Goal: Information Seeking & Learning: Learn about a topic

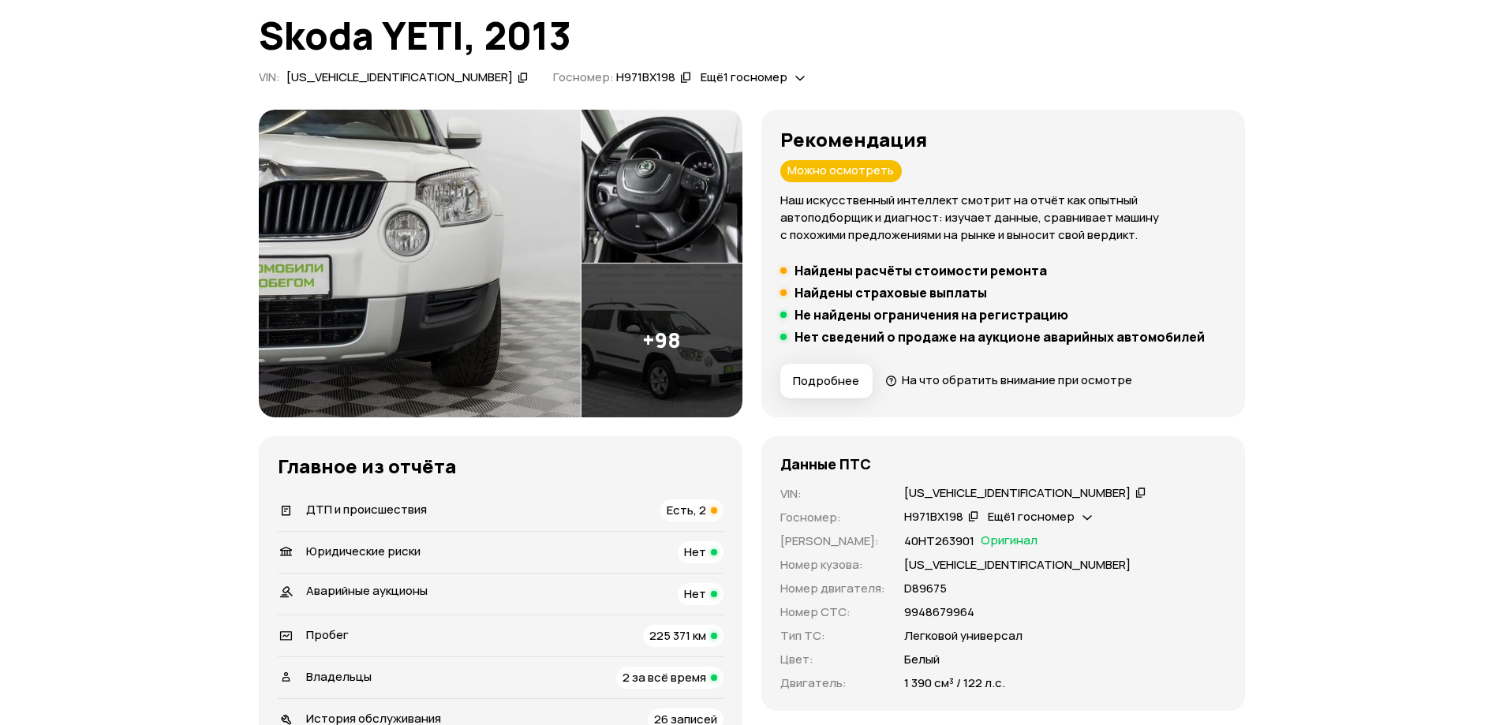
scroll to position [158, 0]
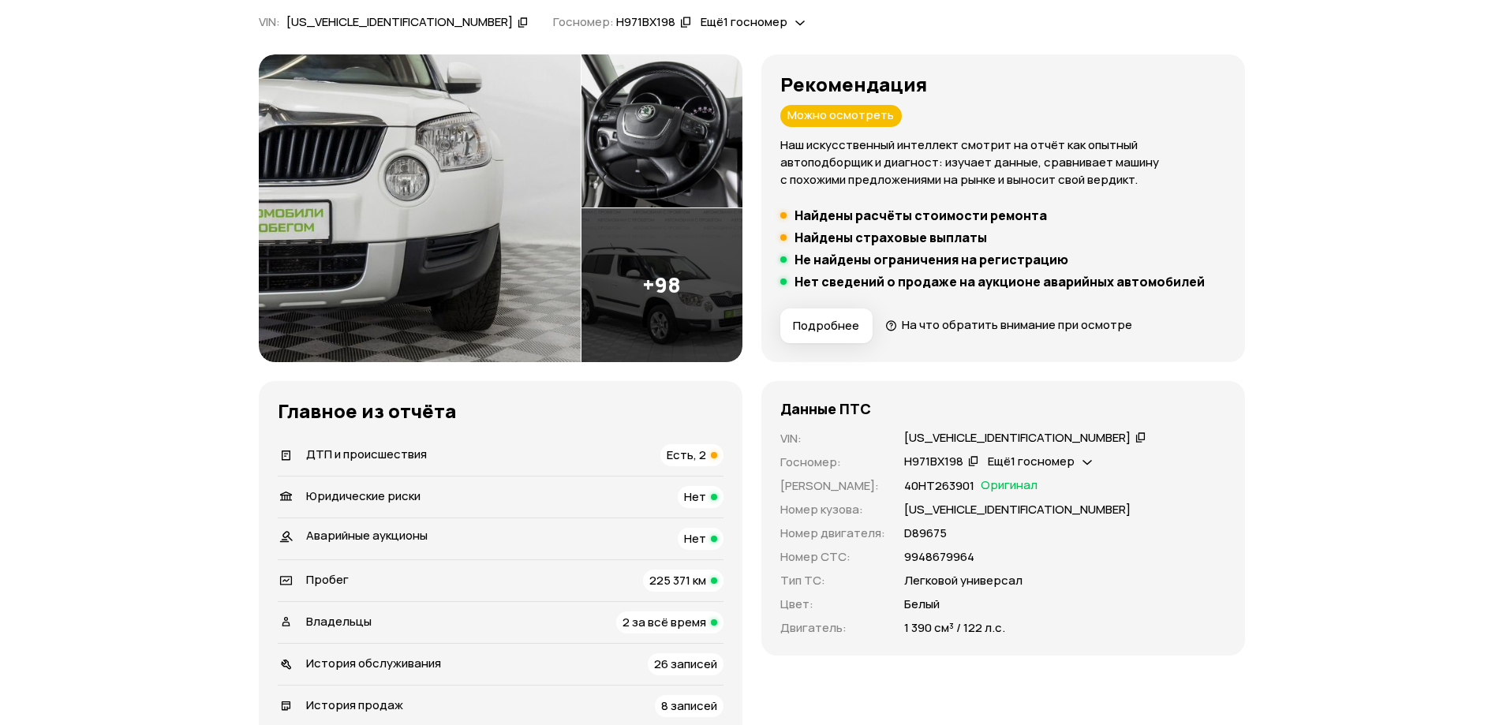
click at [713, 449] on div "Есть, 2" at bounding box center [691, 455] width 63 height 22
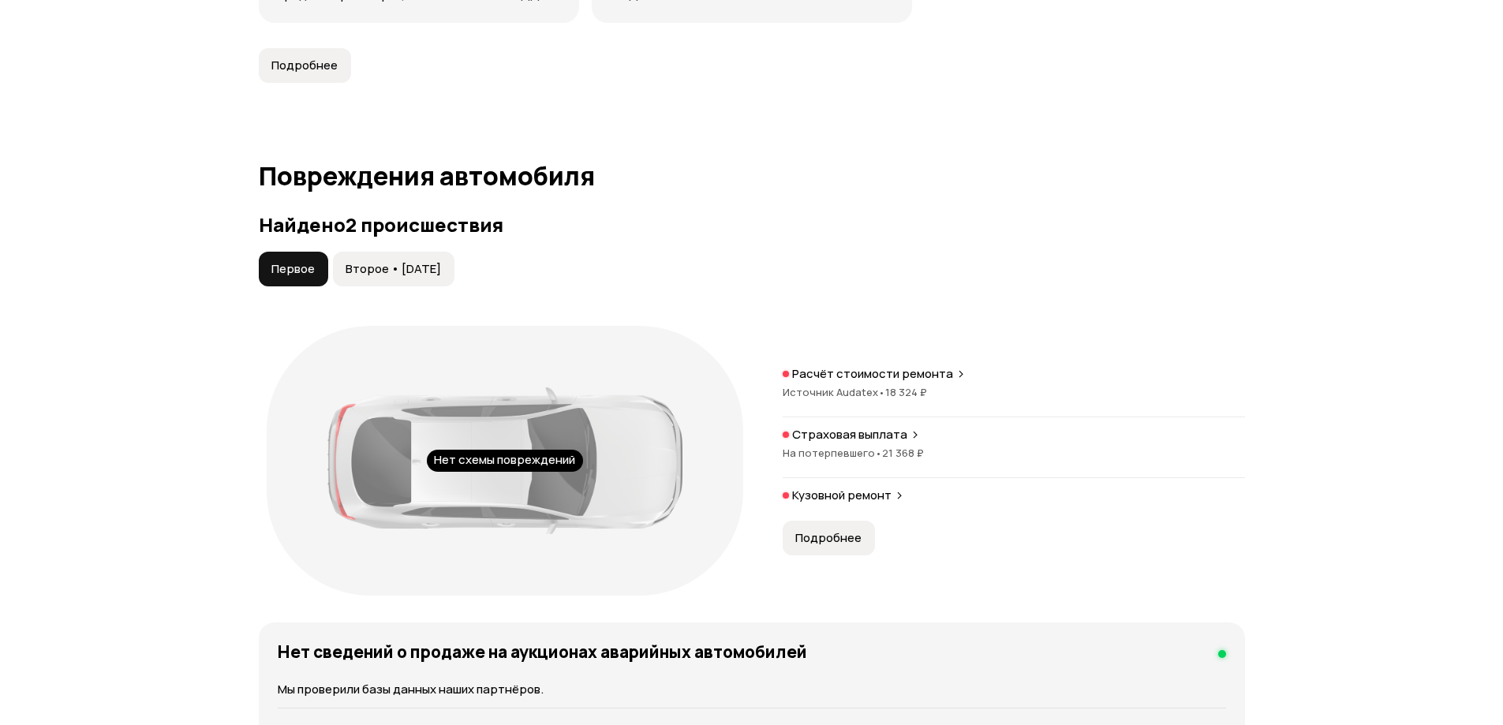
scroll to position [1477, 0]
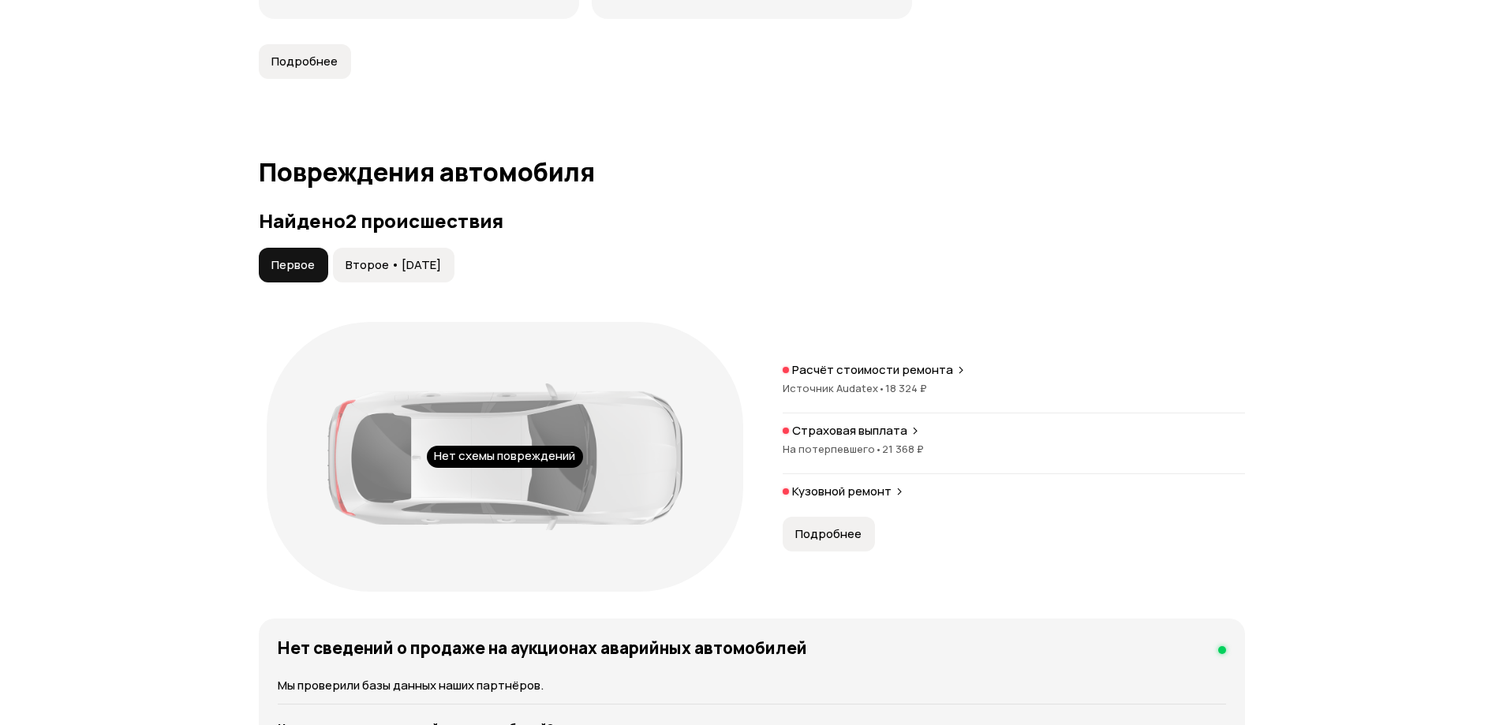
click at [867, 484] on p "Кузовной ремонт" at bounding box center [841, 492] width 99 height 16
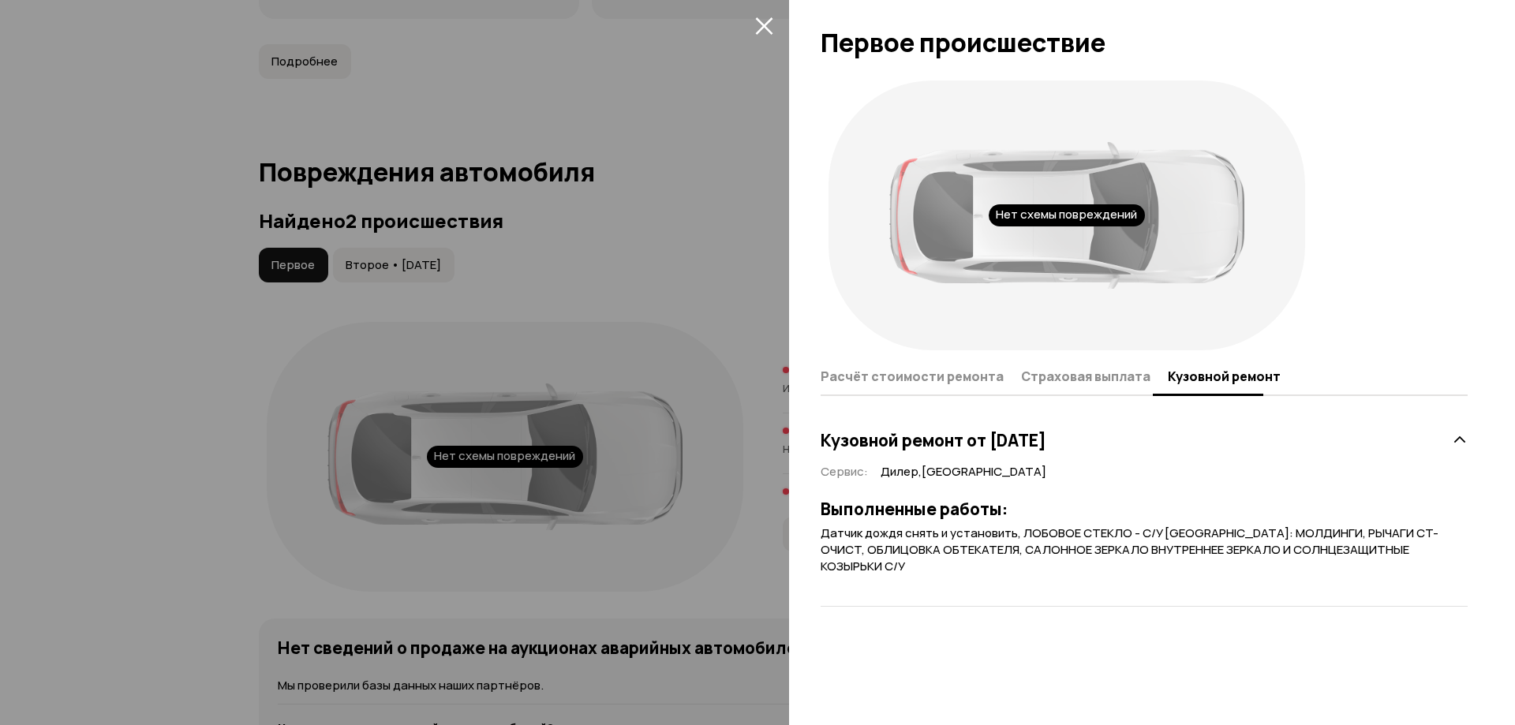
click at [740, 576] on div at bounding box center [757, 362] width 1515 height 725
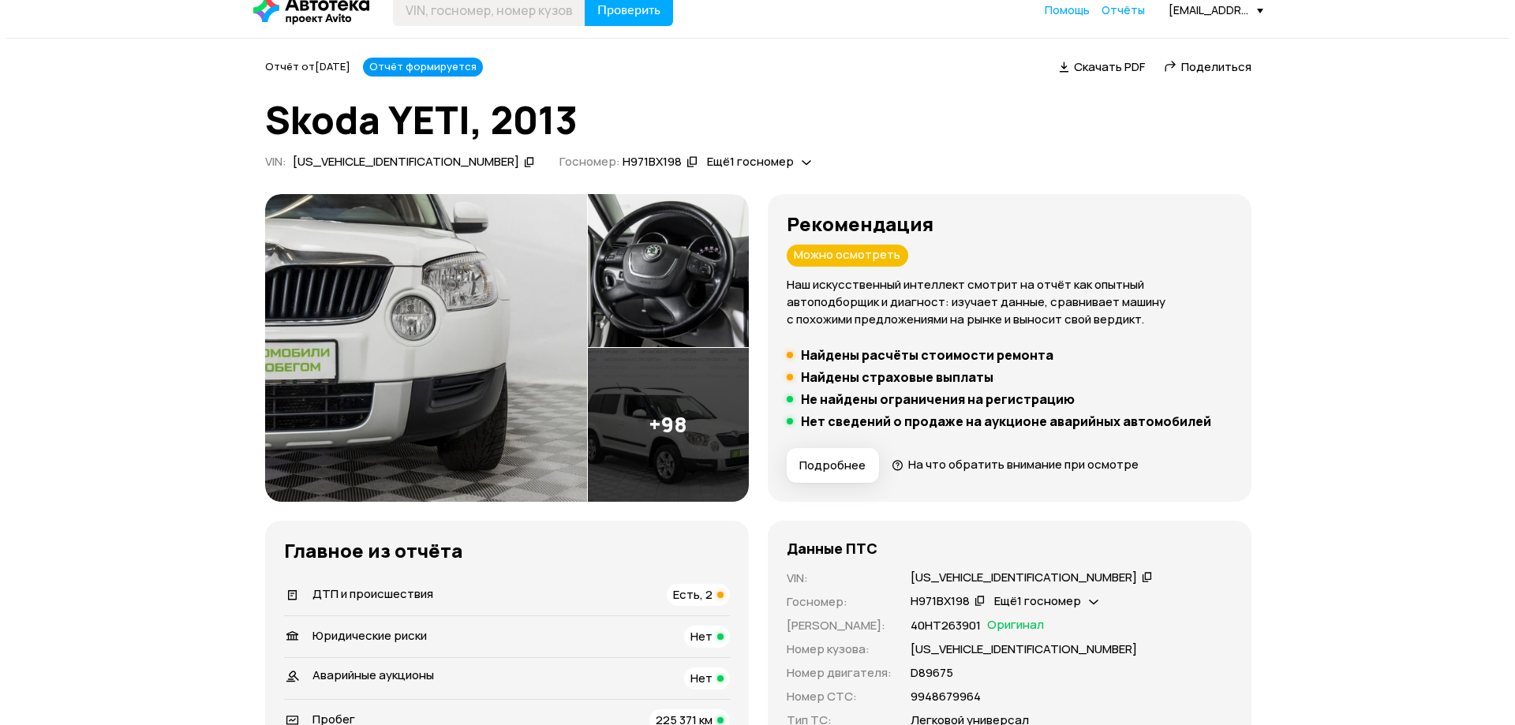
scroll to position [0, 0]
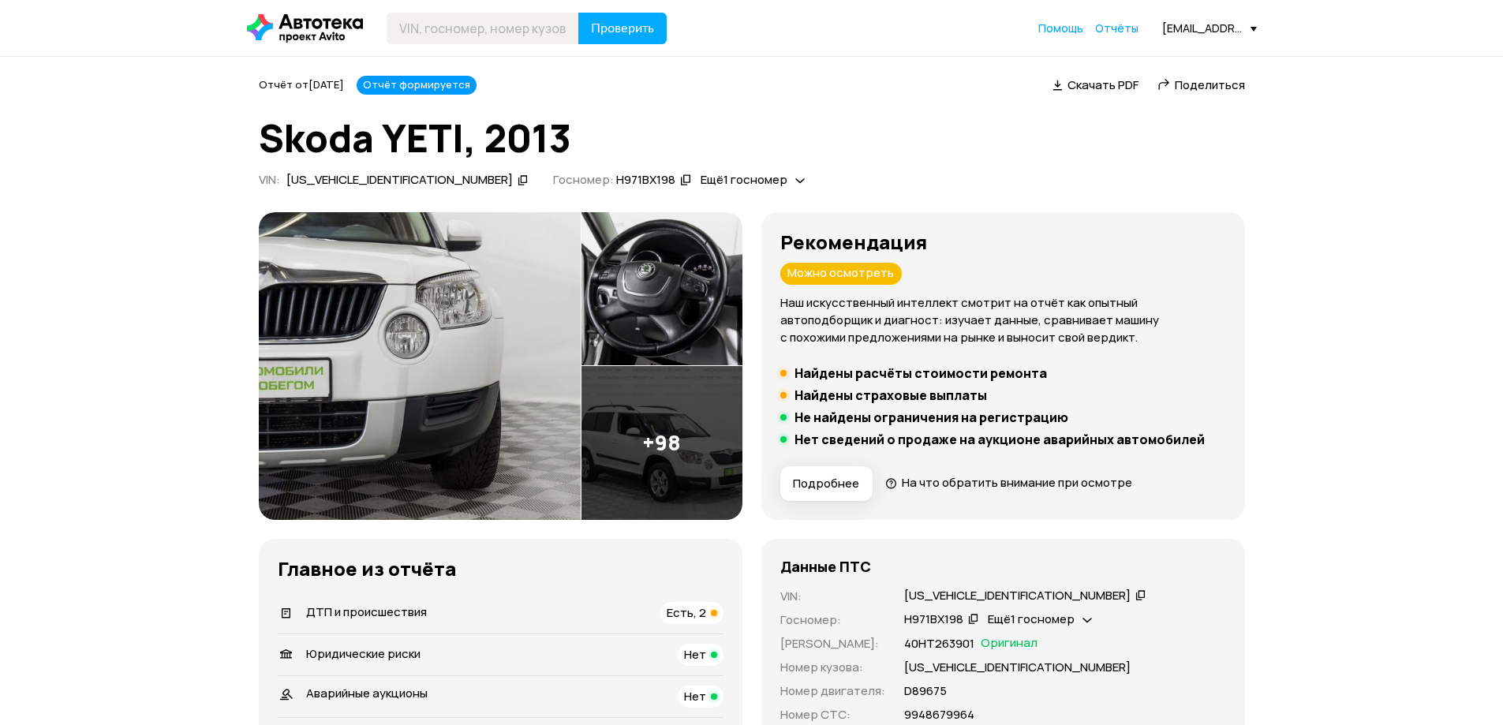
click at [509, 440] on img at bounding box center [420, 366] width 322 height 308
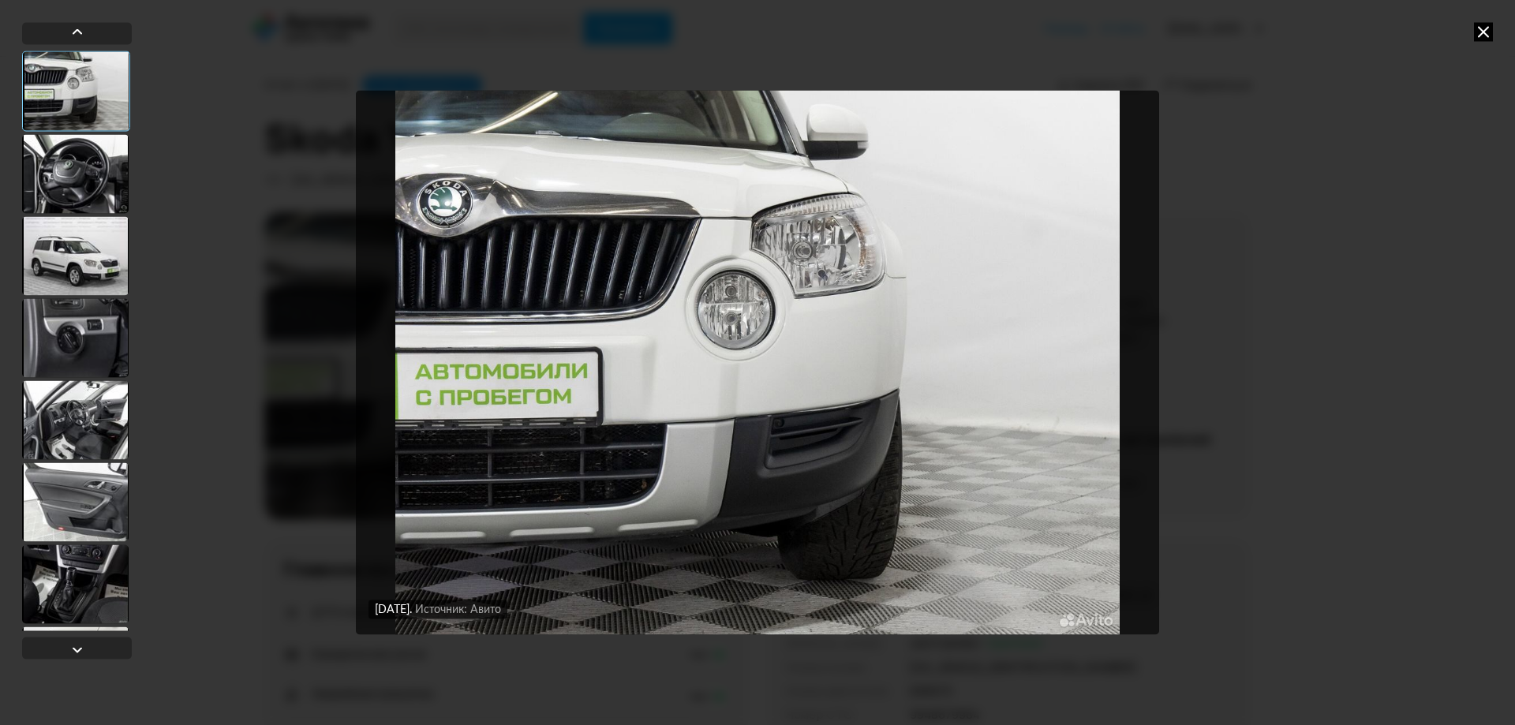
click at [77, 172] on div at bounding box center [75, 173] width 107 height 79
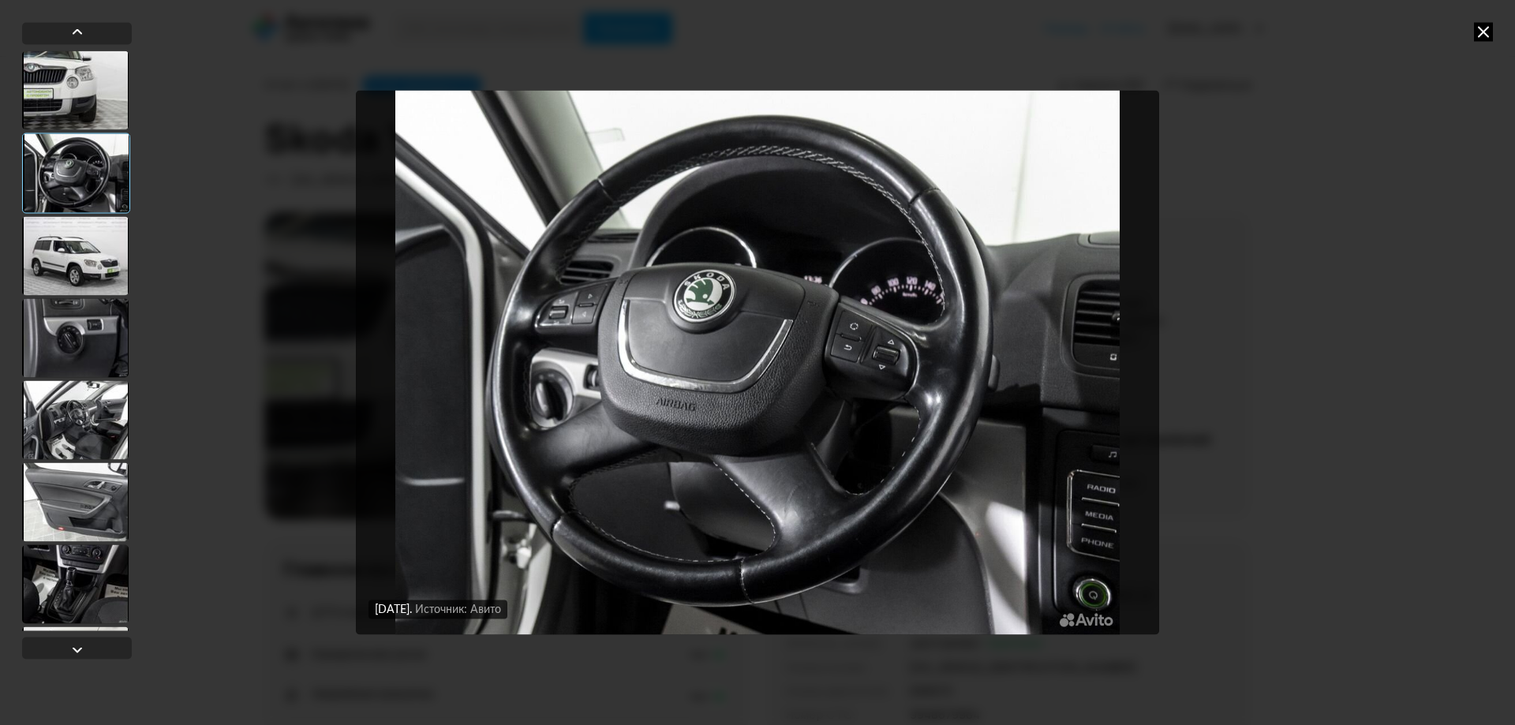
click at [79, 257] on div at bounding box center [75, 255] width 107 height 79
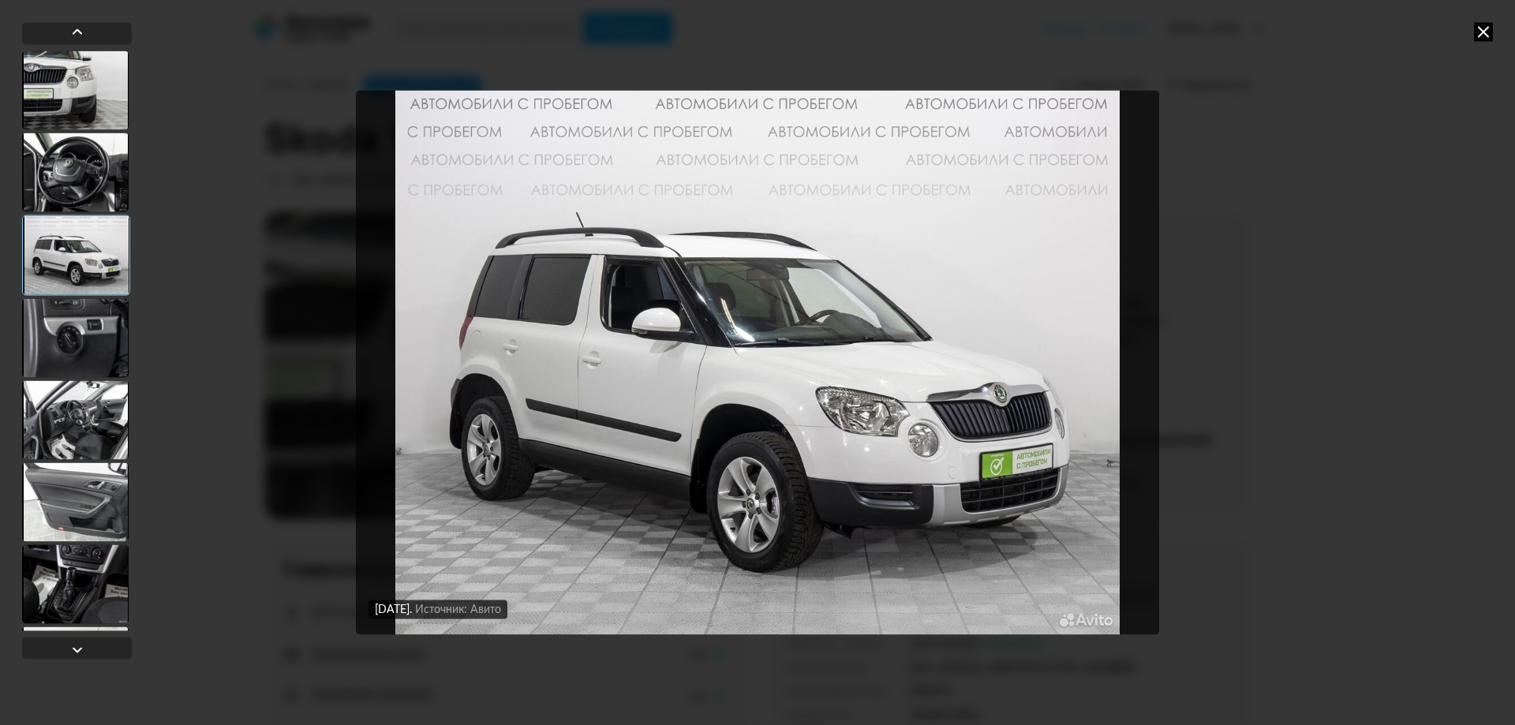
click at [88, 329] on div at bounding box center [75, 337] width 107 height 79
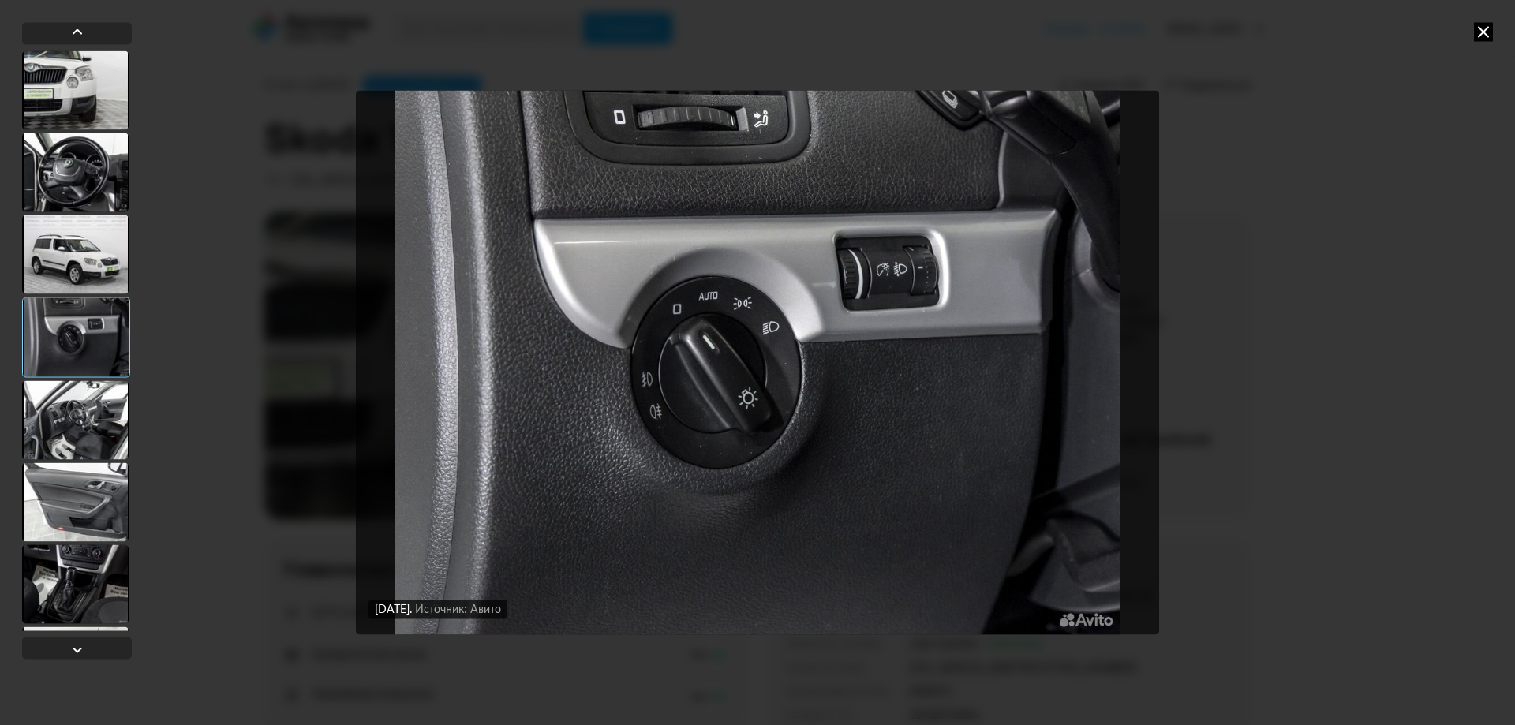
click at [81, 413] on div at bounding box center [75, 419] width 107 height 79
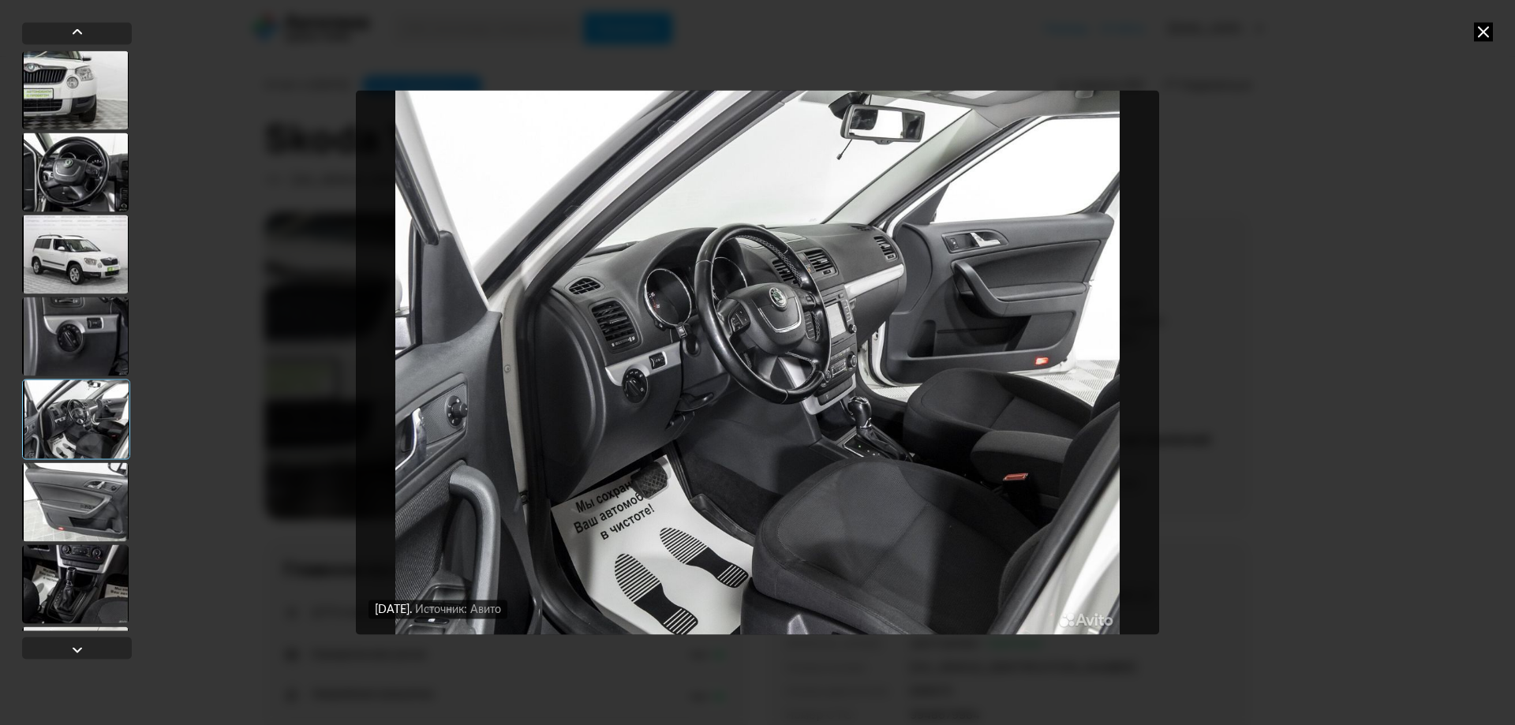
click at [88, 488] on div at bounding box center [75, 501] width 107 height 79
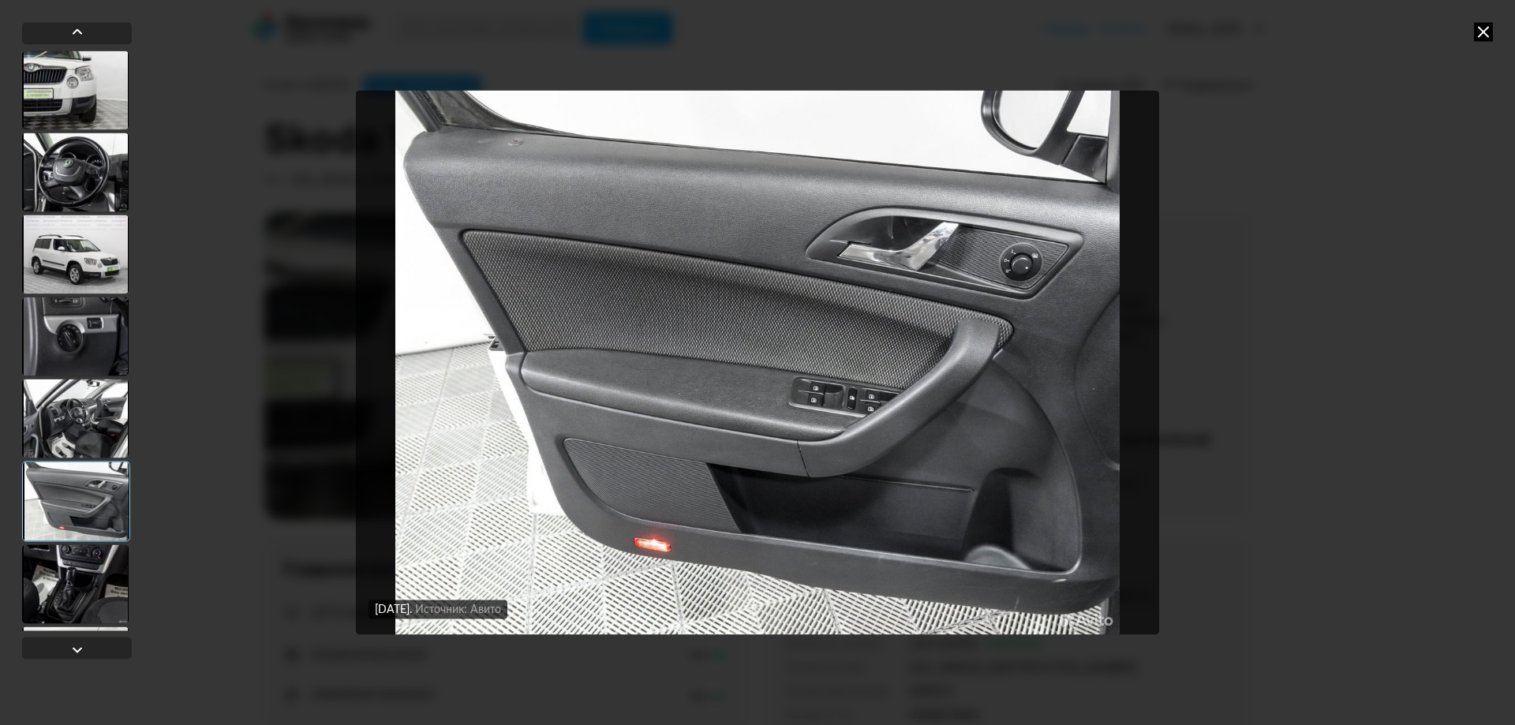
click at [84, 570] on div at bounding box center [75, 583] width 107 height 79
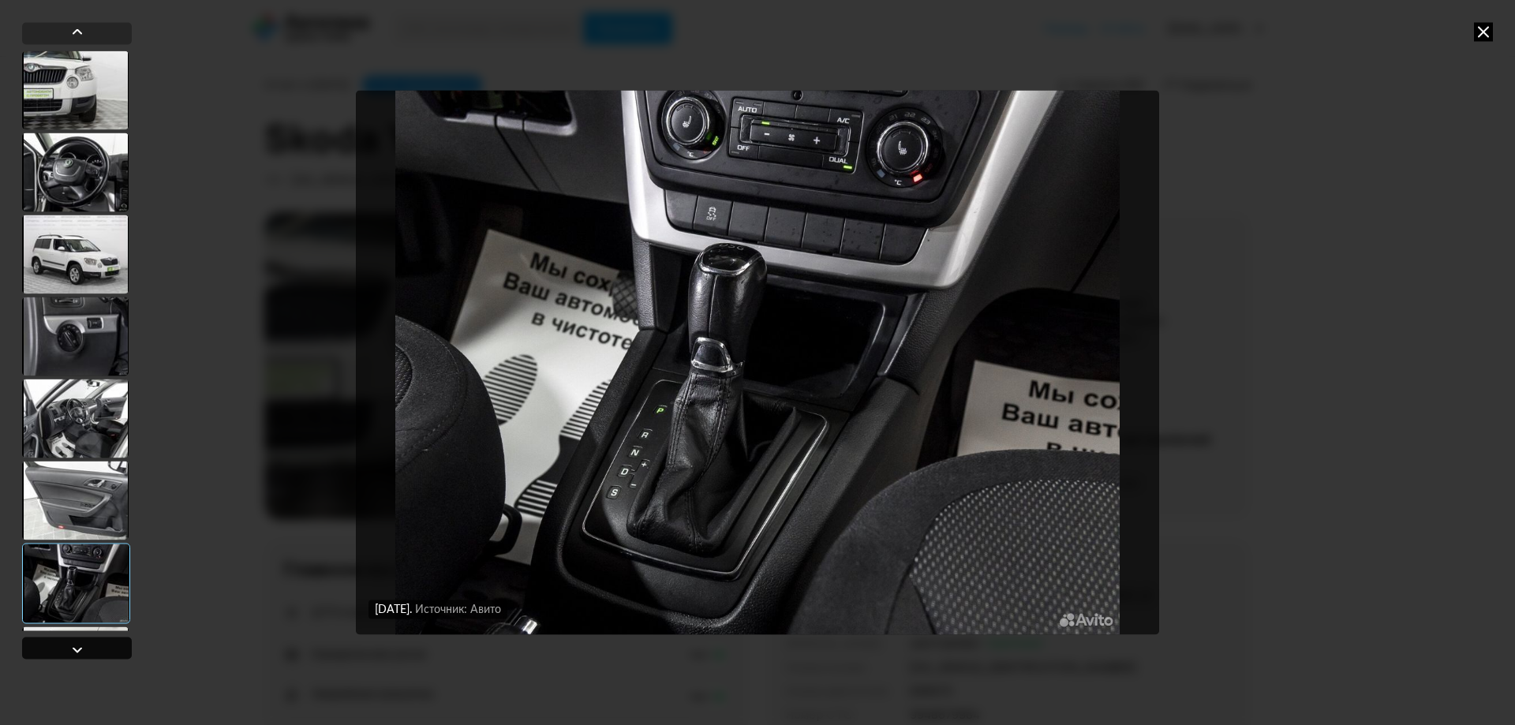
click at [80, 647] on div at bounding box center [77, 649] width 19 height 19
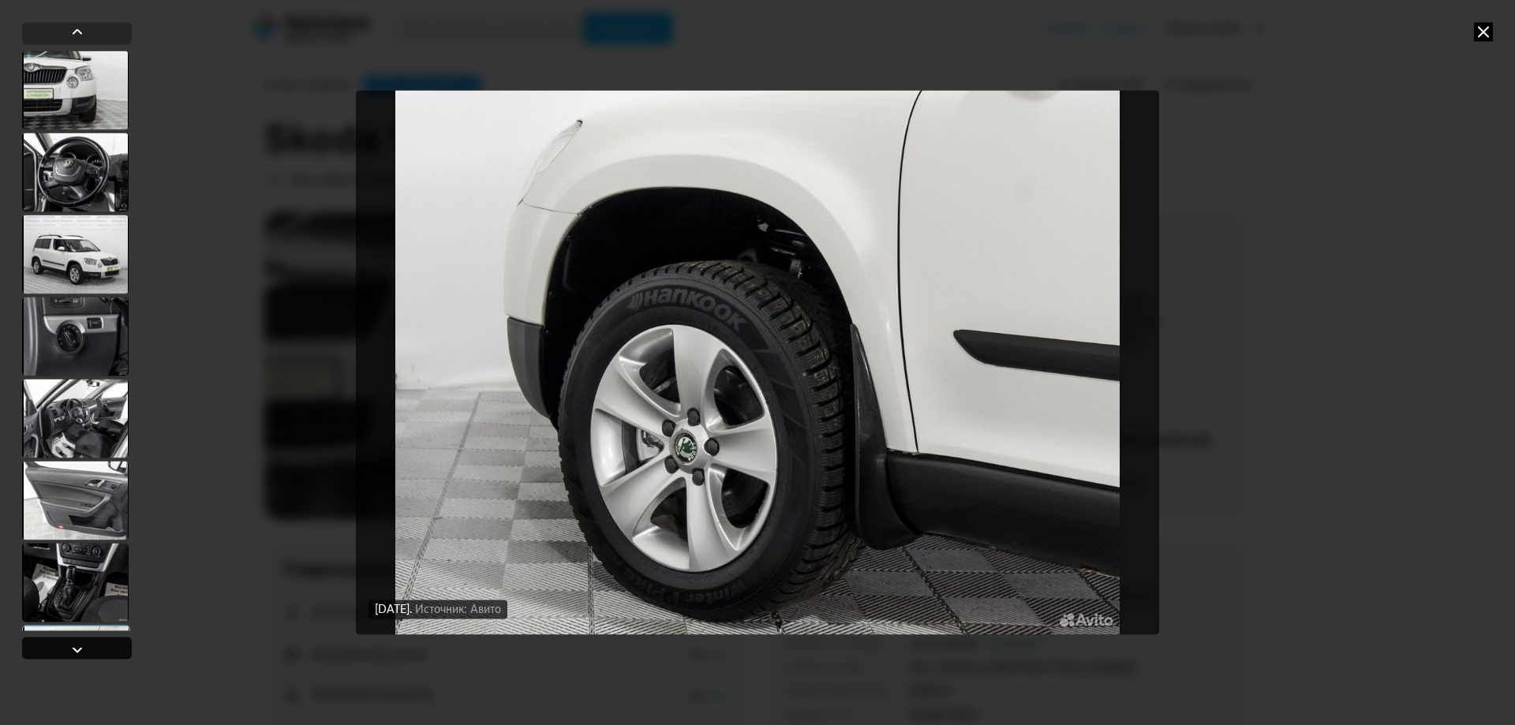
click at [85, 653] on div at bounding box center [77, 649] width 19 height 19
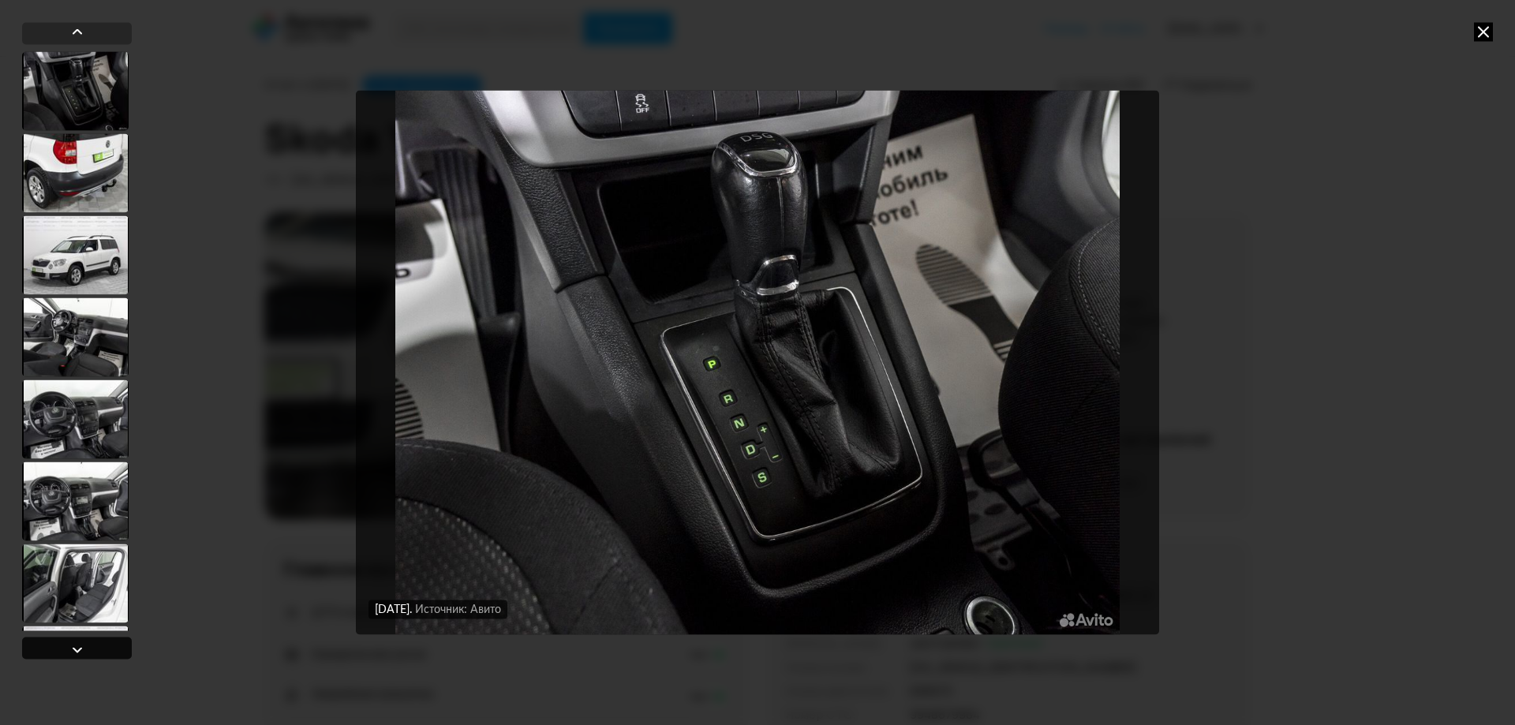
scroll to position [656, 0]
click at [85, 652] on div at bounding box center [77, 649] width 19 height 19
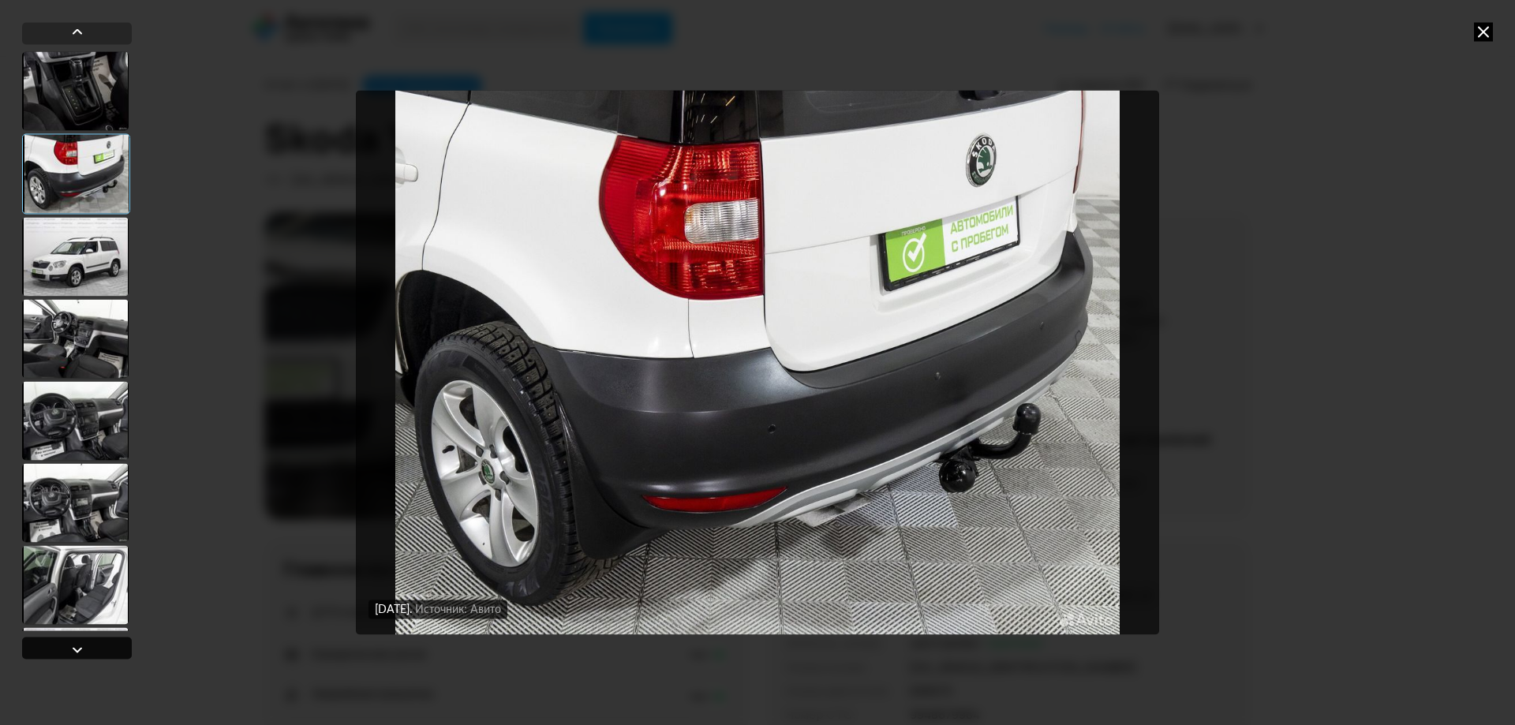
click at [85, 652] on div at bounding box center [77, 649] width 19 height 19
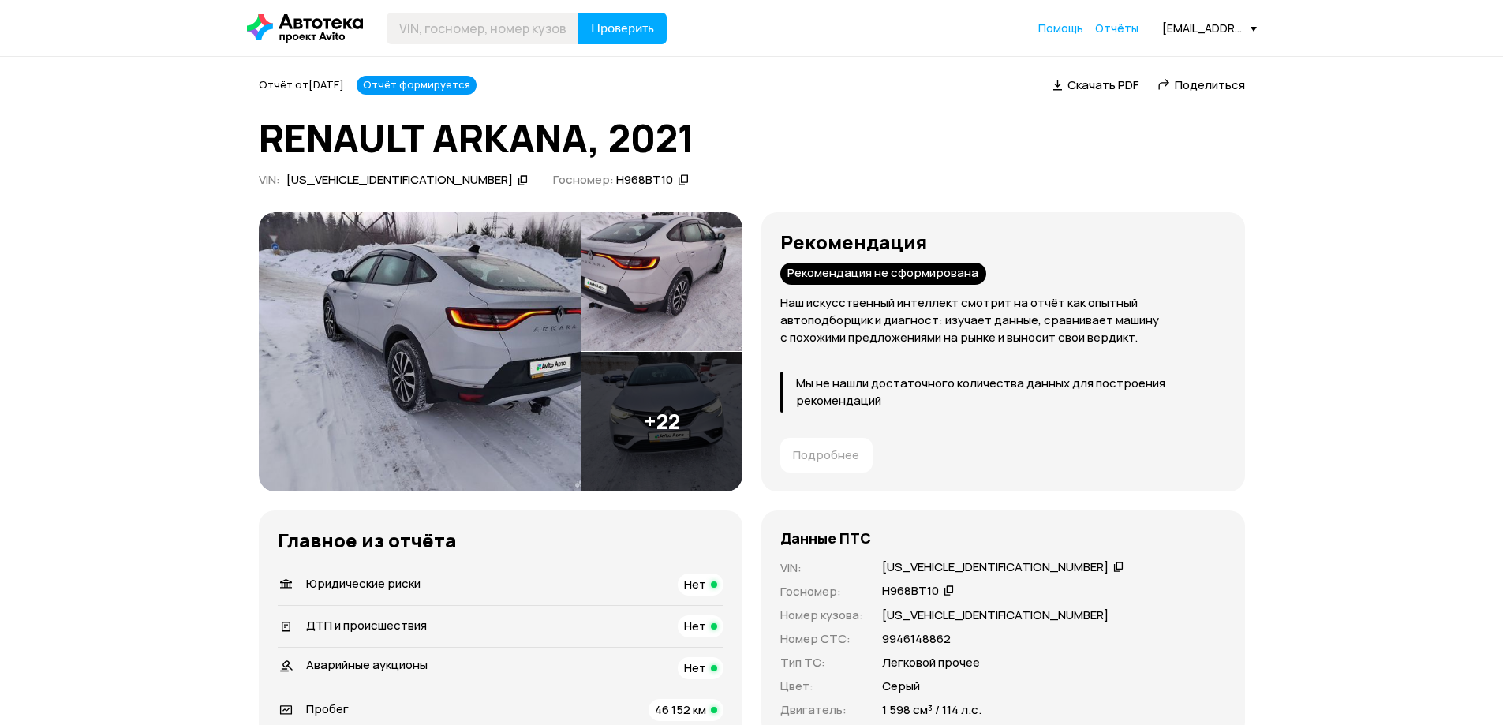
click at [555, 405] on img at bounding box center [420, 351] width 322 height 279
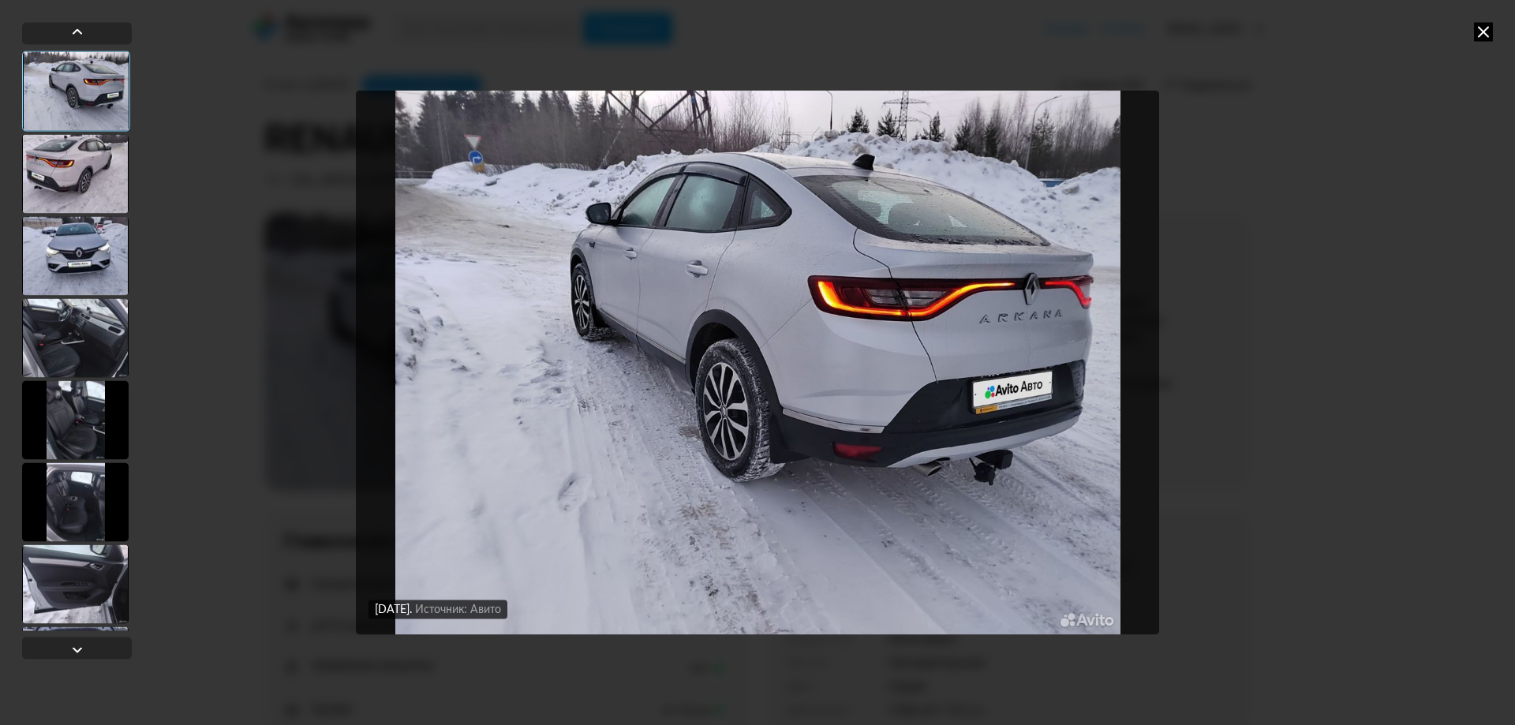
click at [101, 159] on div at bounding box center [75, 173] width 107 height 79
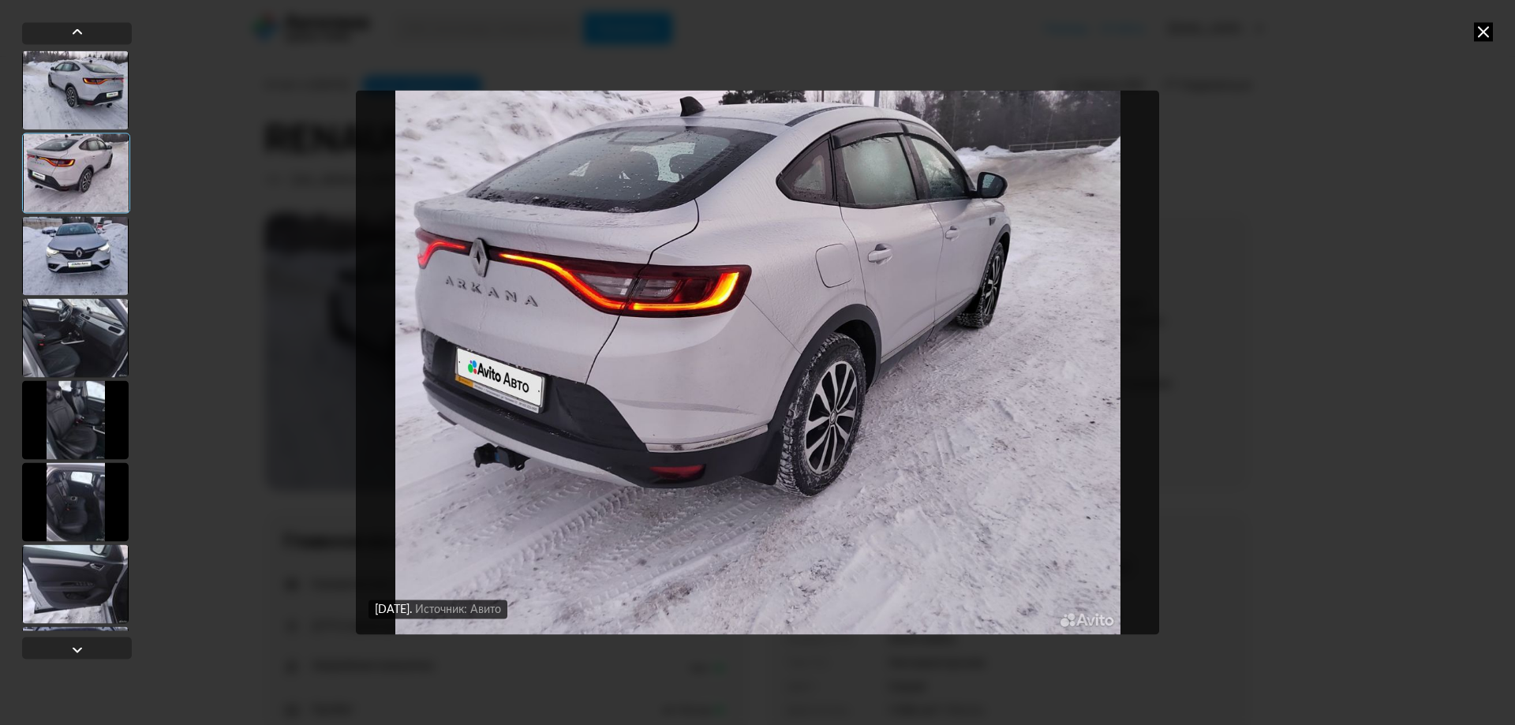
click at [99, 242] on div at bounding box center [75, 255] width 107 height 79
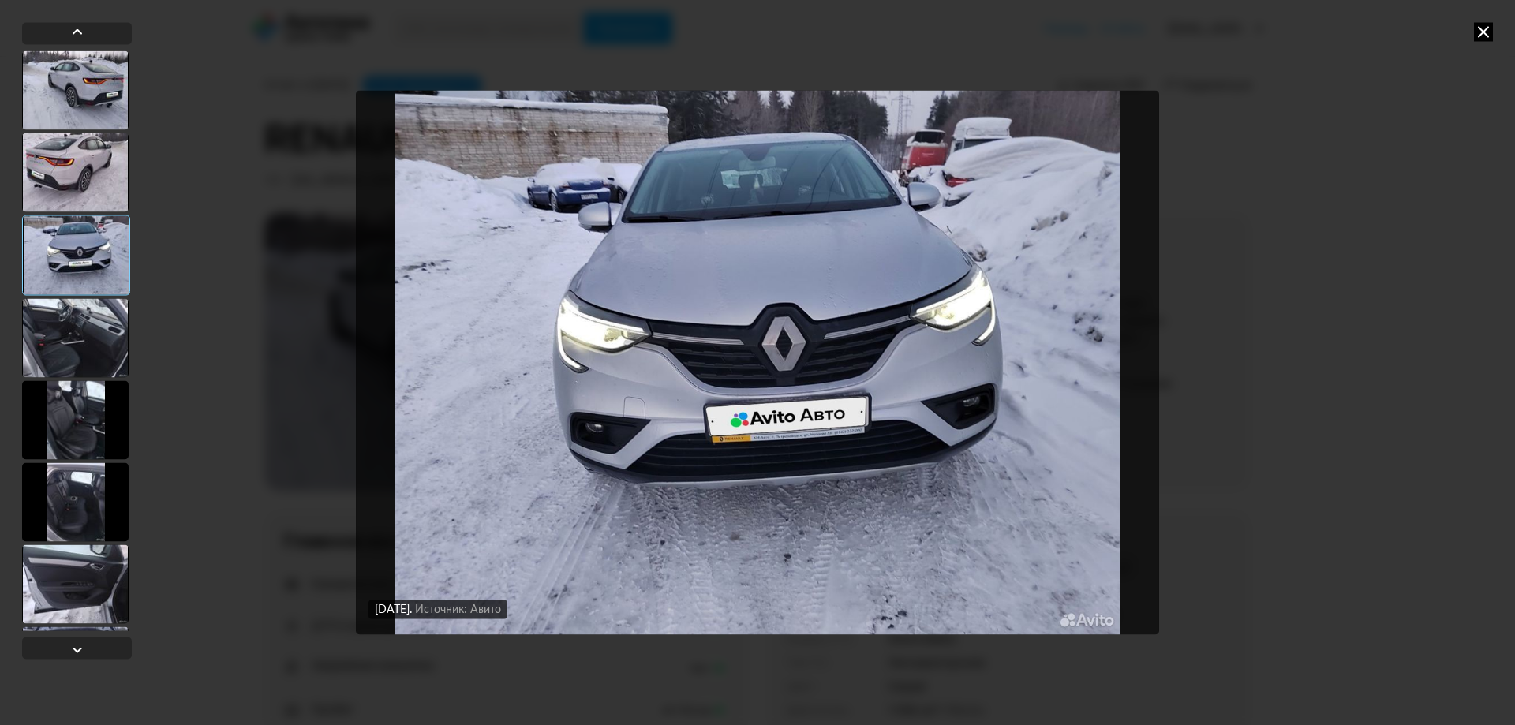
click at [94, 335] on div at bounding box center [75, 337] width 107 height 79
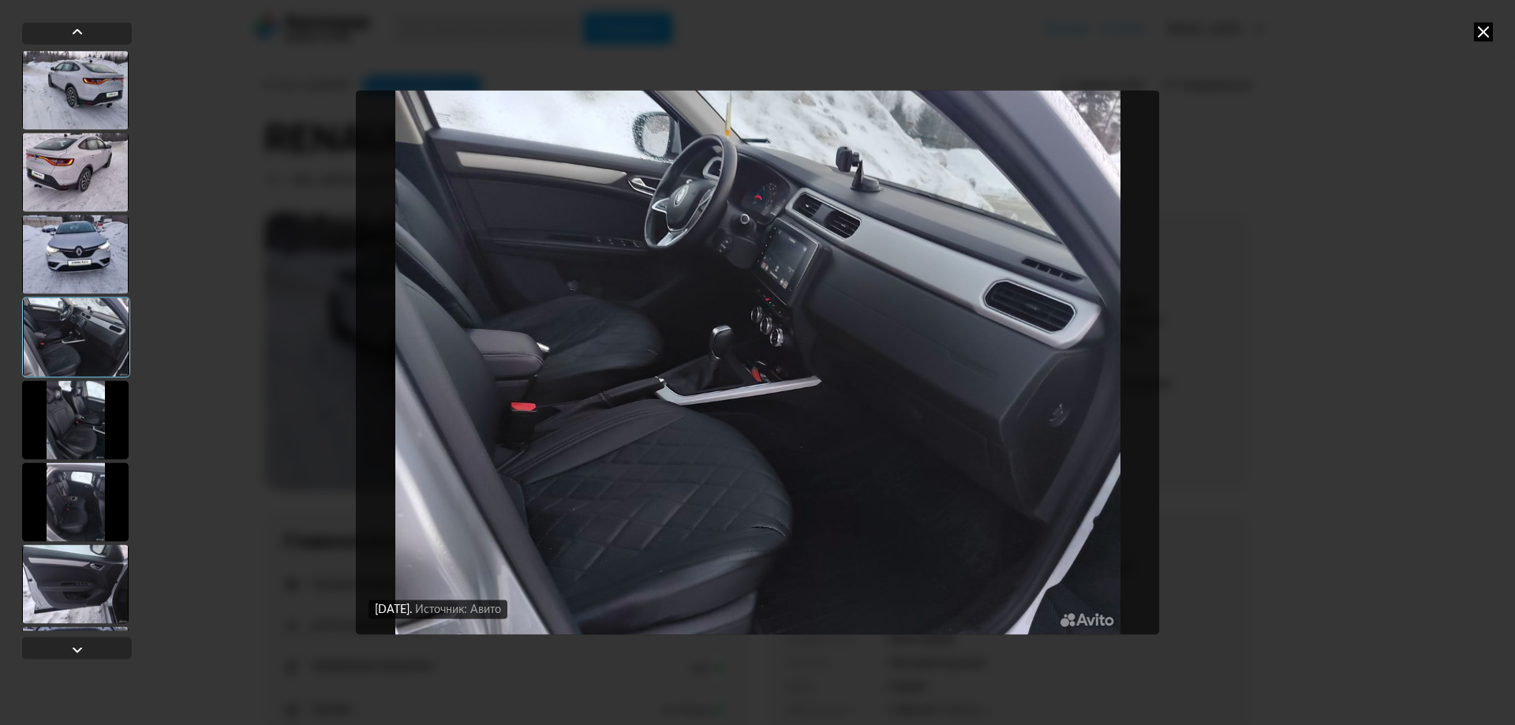
click at [99, 419] on div at bounding box center [75, 419] width 107 height 79
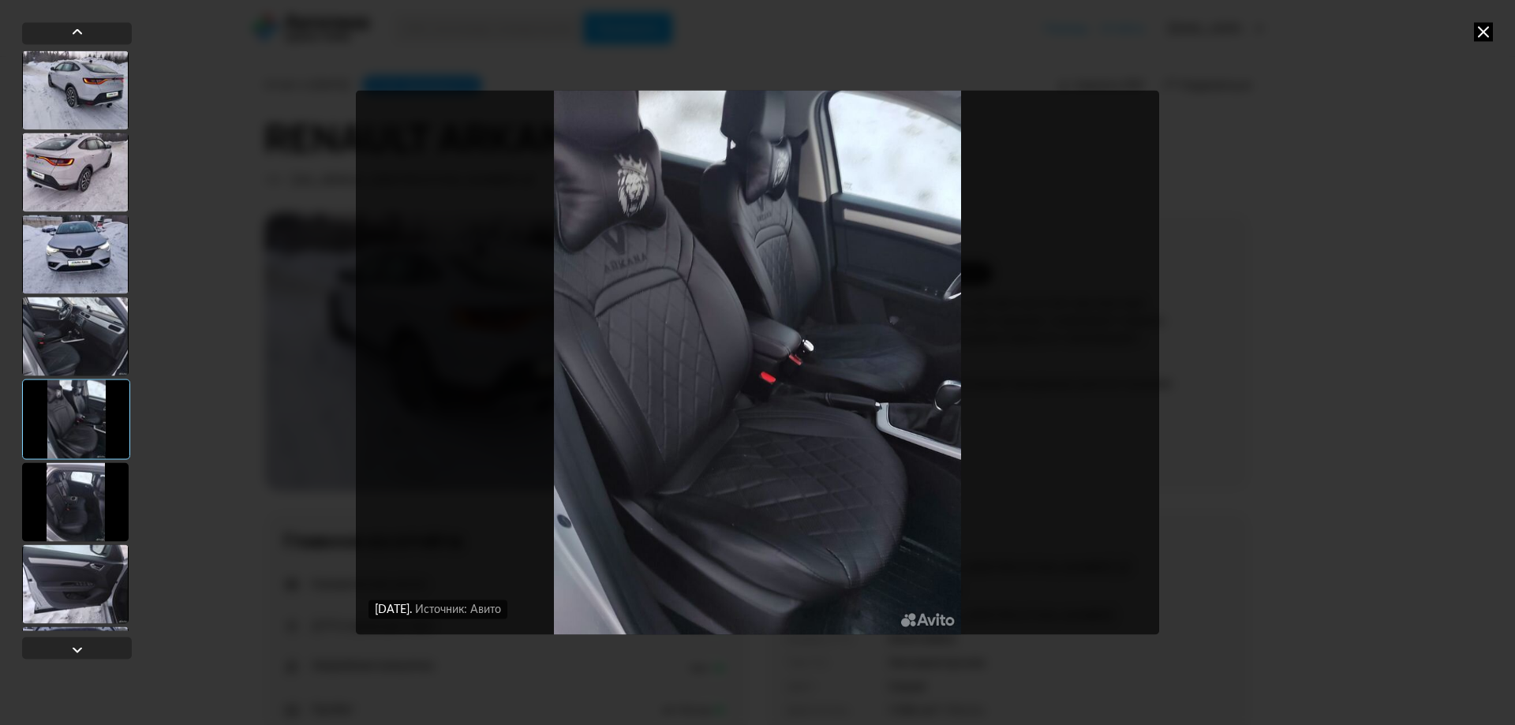
click at [95, 501] on div at bounding box center [75, 501] width 107 height 79
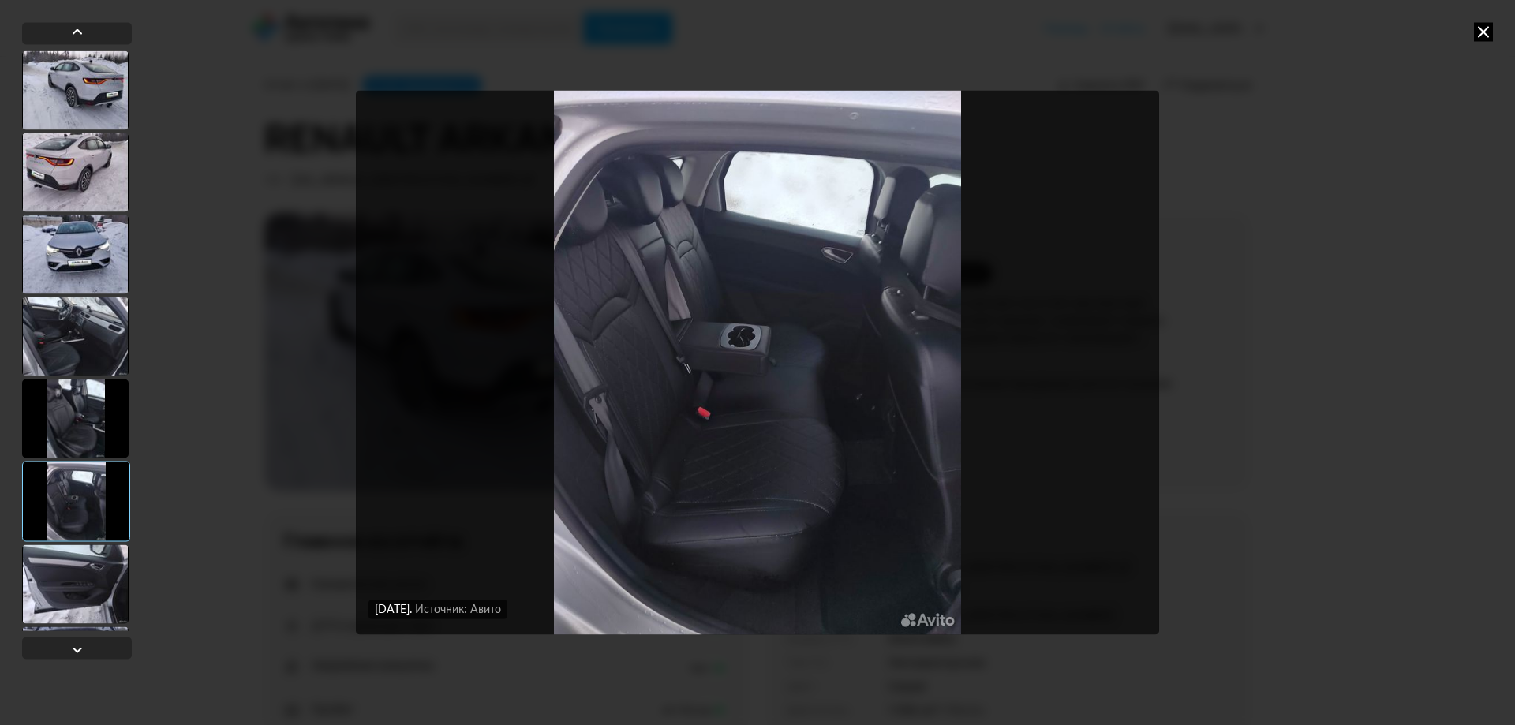
click at [92, 583] on div at bounding box center [75, 583] width 107 height 79
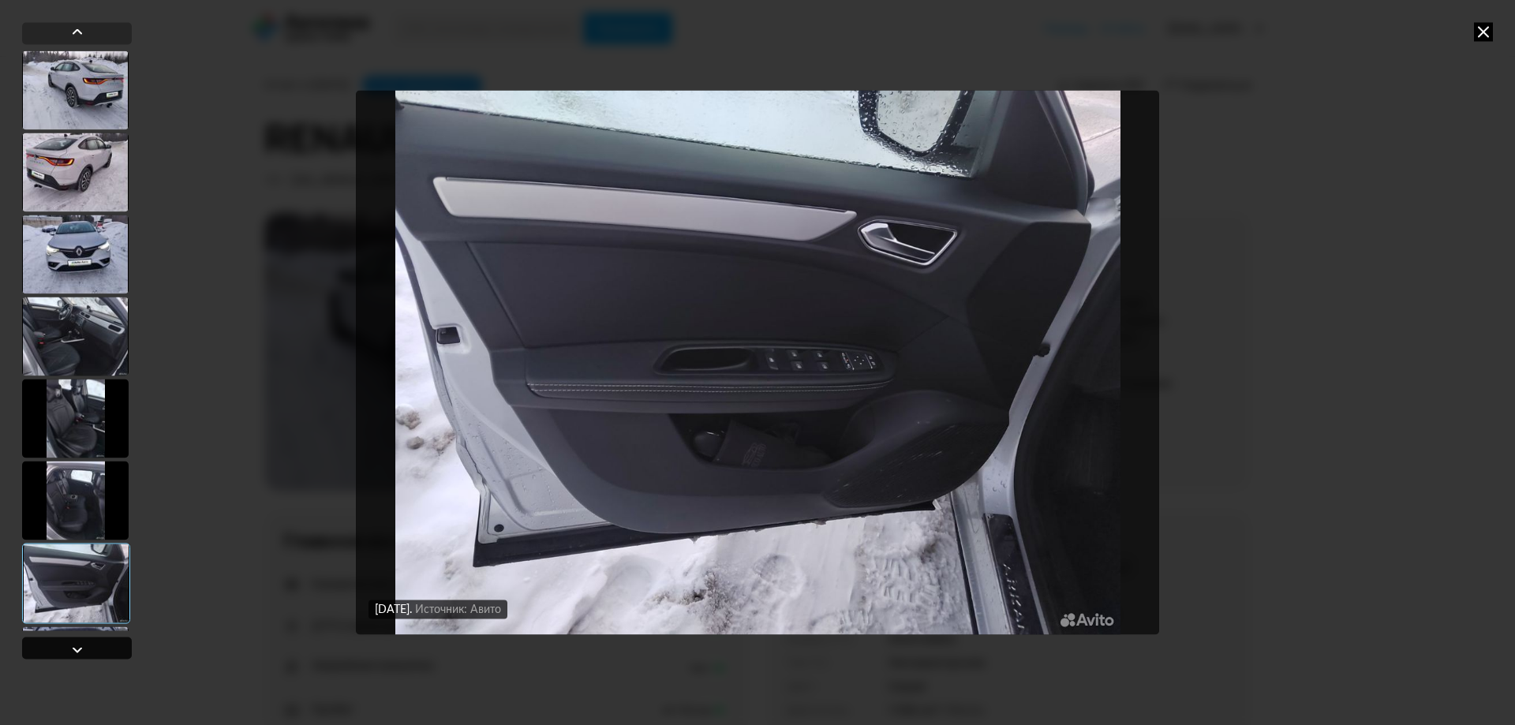
click at [51, 653] on div at bounding box center [77, 648] width 110 height 22
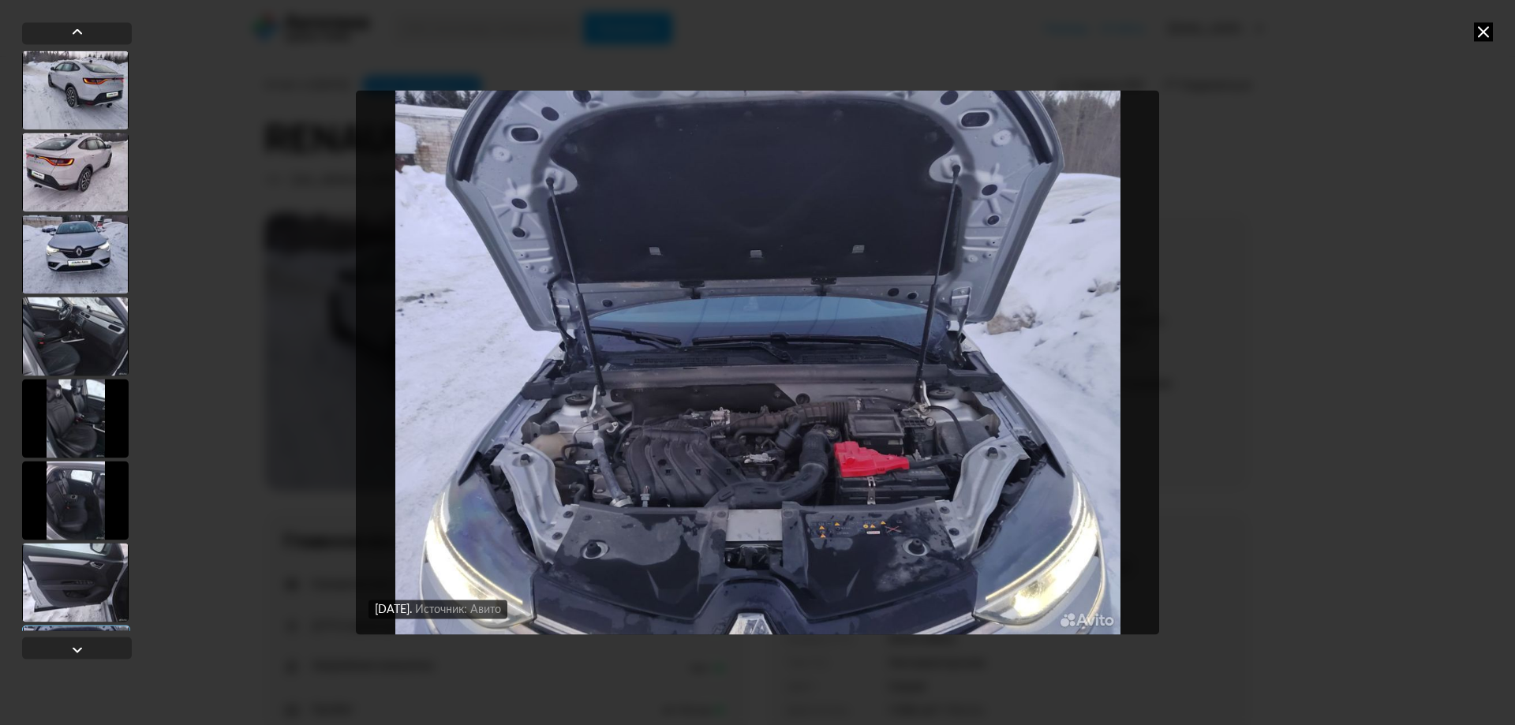
click at [1480, 30] on icon at bounding box center [1483, 31] width 19 height 19
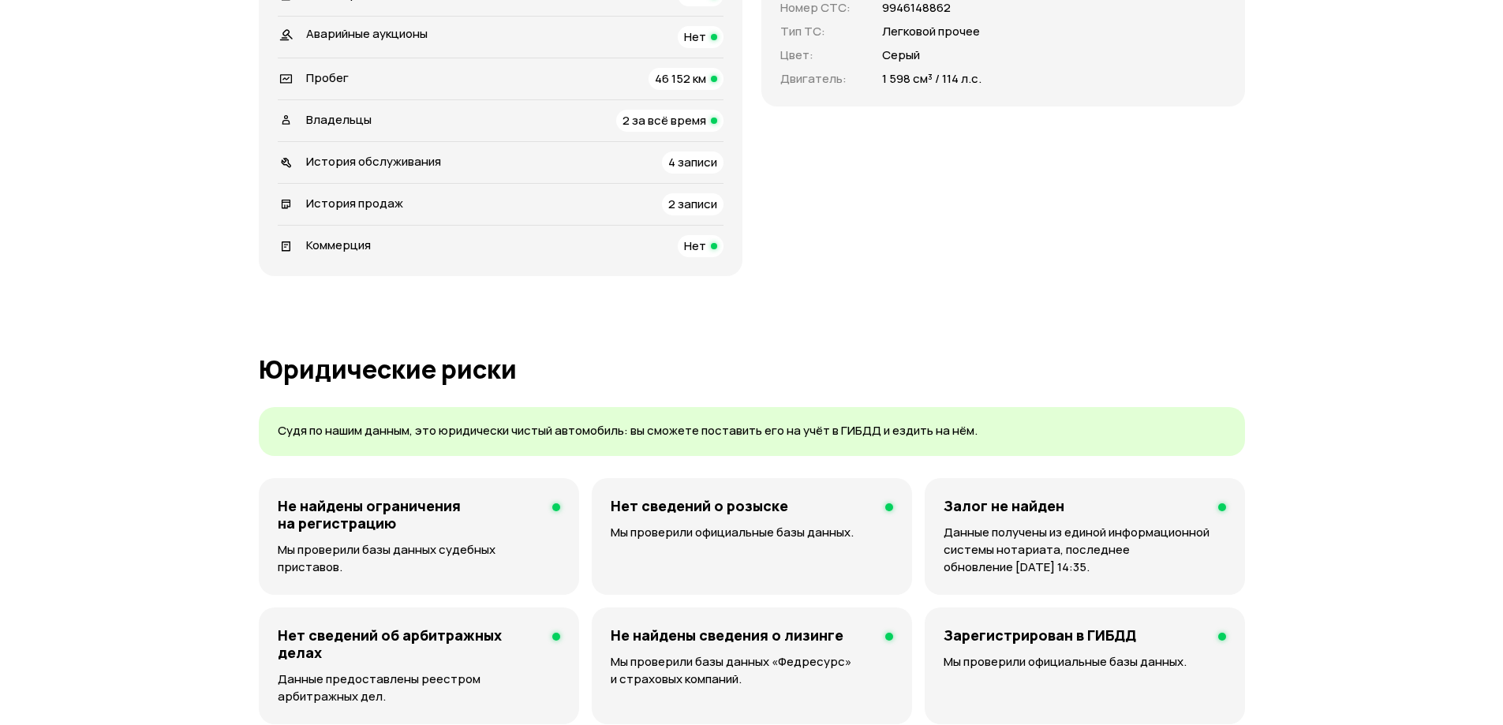
scroll to position [710, 0]
